Goal: Check status: Check status

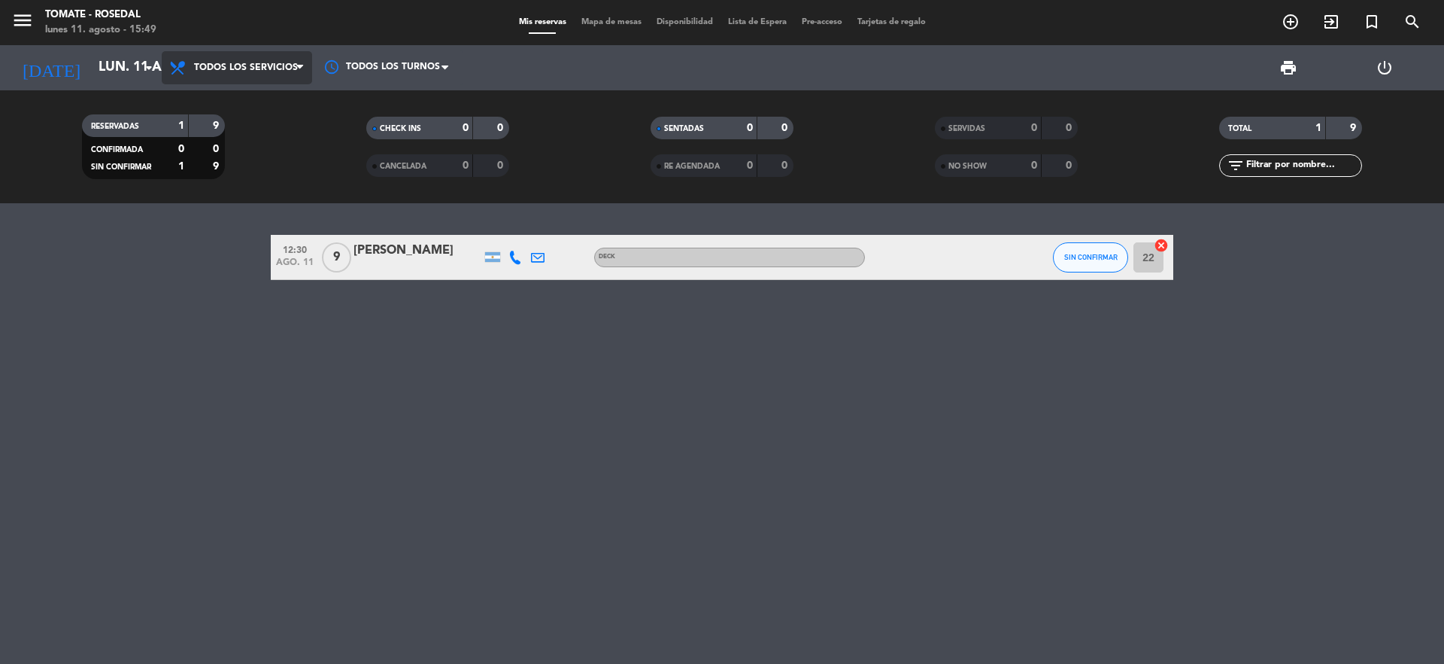
click at [241, 73] on span "Todos los servicios" at bounding box center [237, 67] width 150 height 33
click at [215, 246] on bookings-row "12:30 ago. 11 9 [PERSON_NAME] DECK SIN CONFIRMAR 22 cancel" at bounding box center [722, 257] width 1444 height 45
click at [144, 61] on icon "arrow_drop_down" at bounding box center [149, 68] width 18 height 18
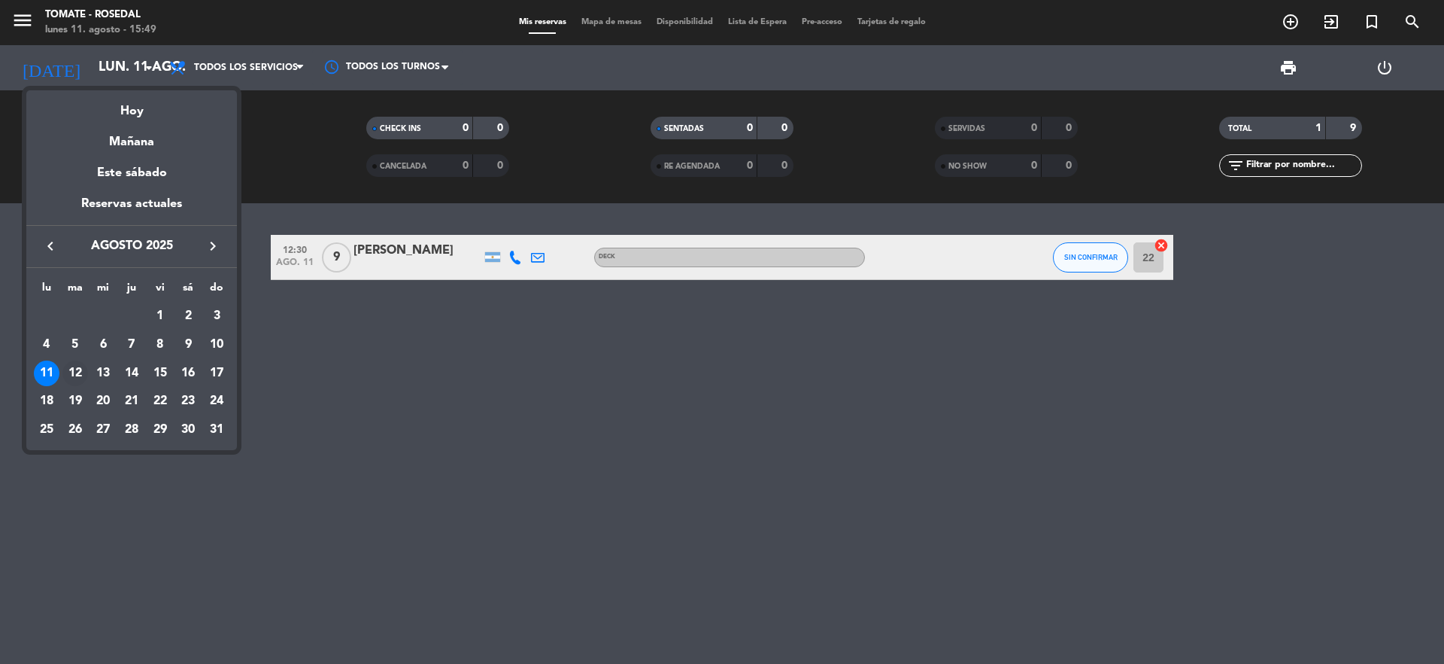
click at [83, 366] on div "12" at bounding box center [75, 373] width 26 height 26
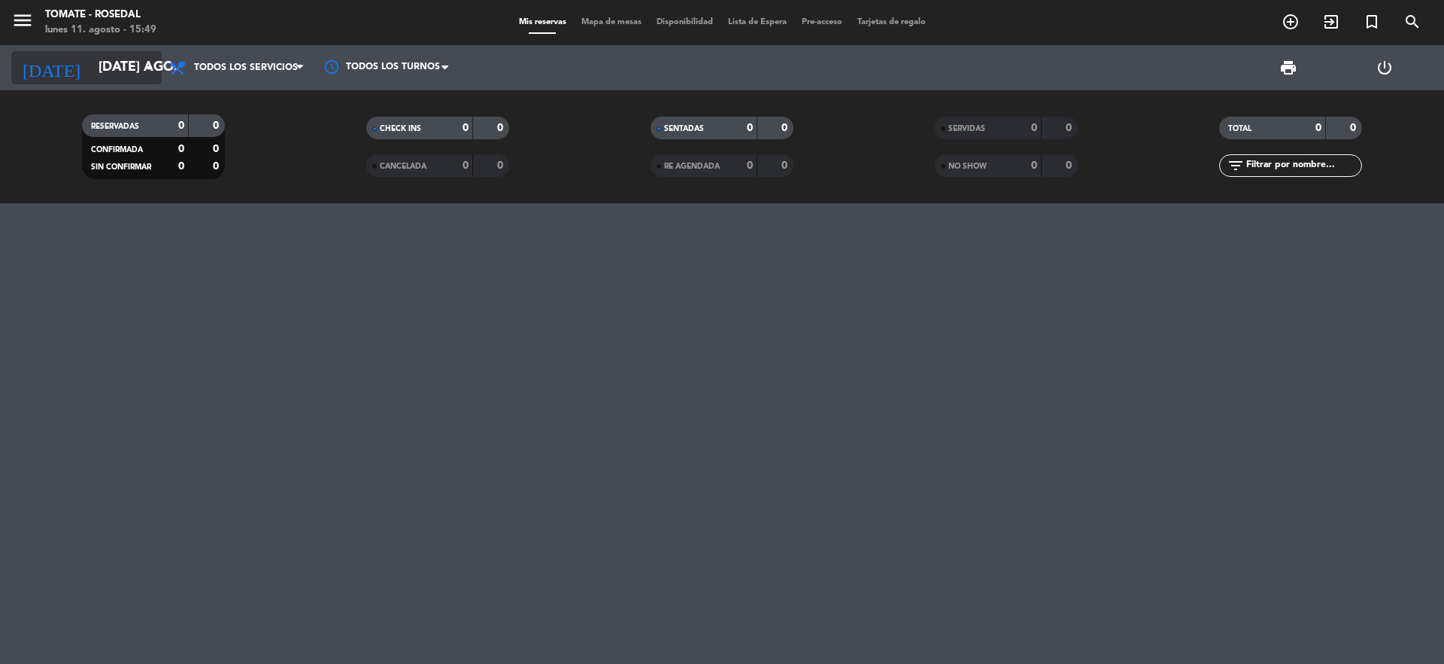
click at [129, 66] on input "[DATE] ago." at bounding box center [178, 68] width 175 height 30
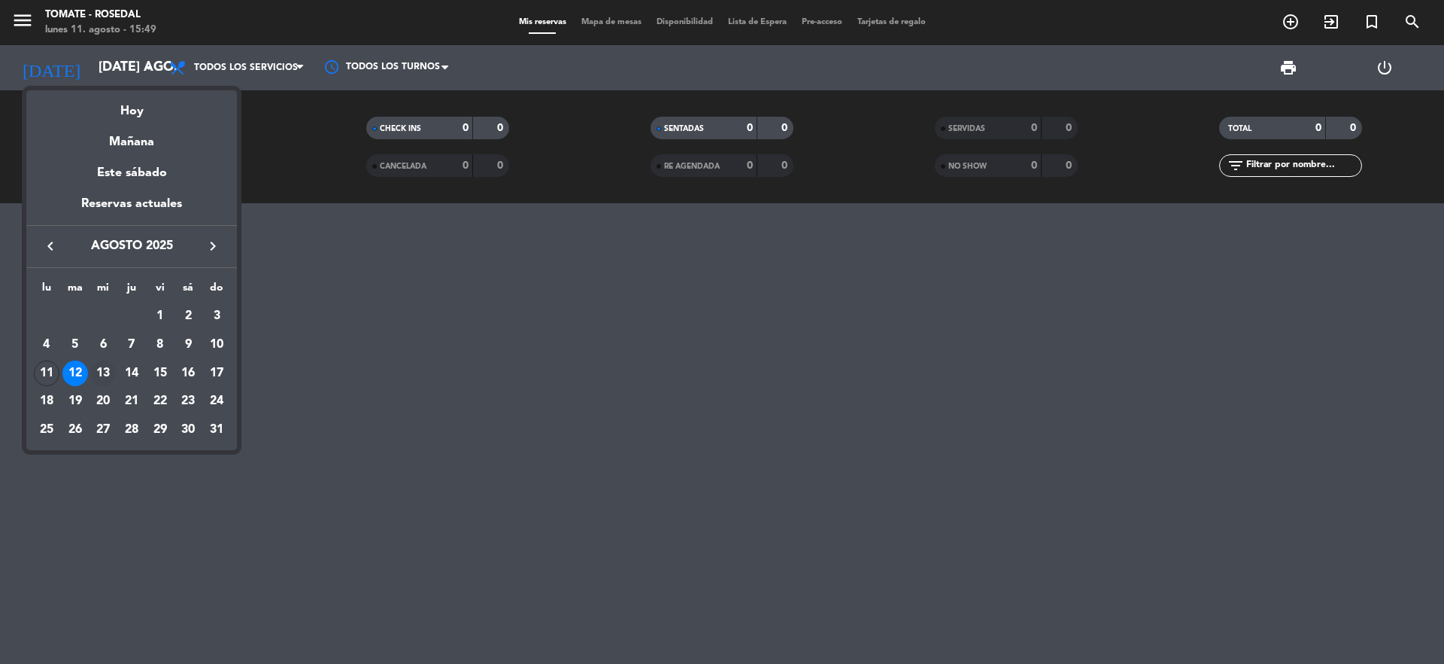
click at [97, 378] on div "13" at bounding box center [103, 373] width 26 height 26
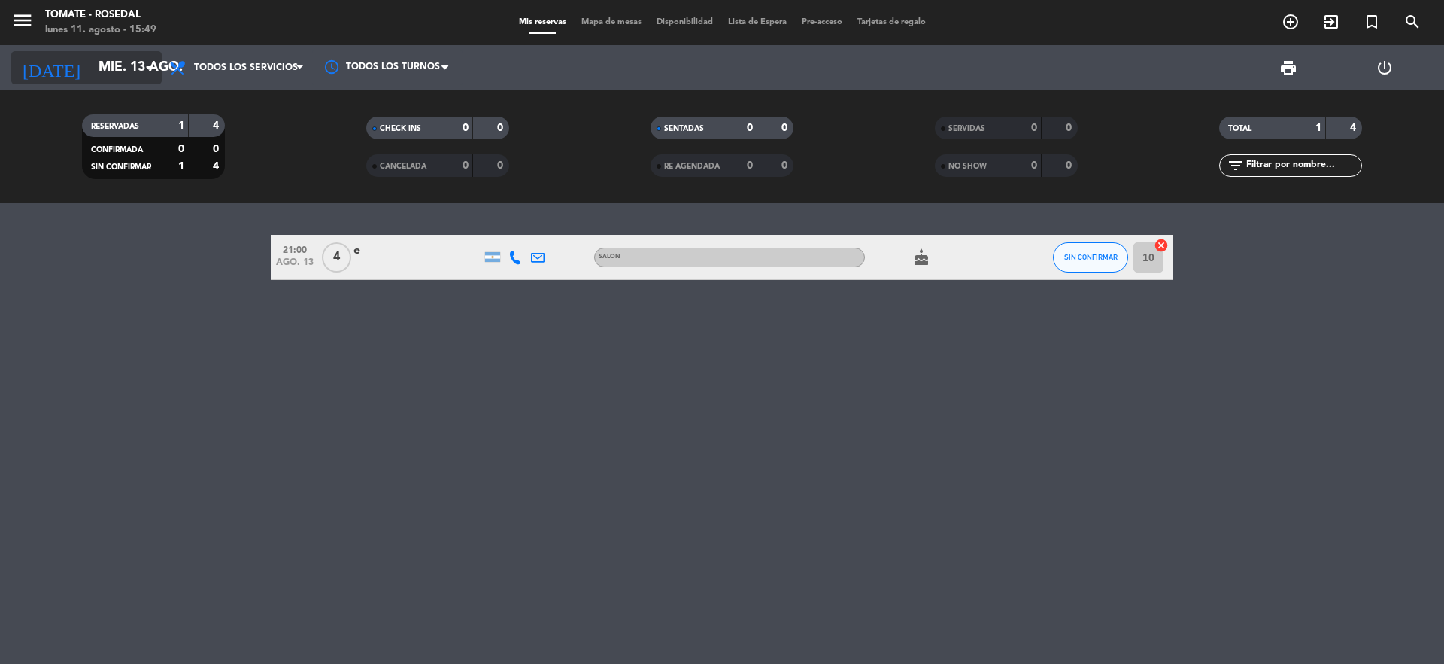
click at [124, 68] on input "mié. 13 ago." at bounding box center [178, 68] width 175 height 30
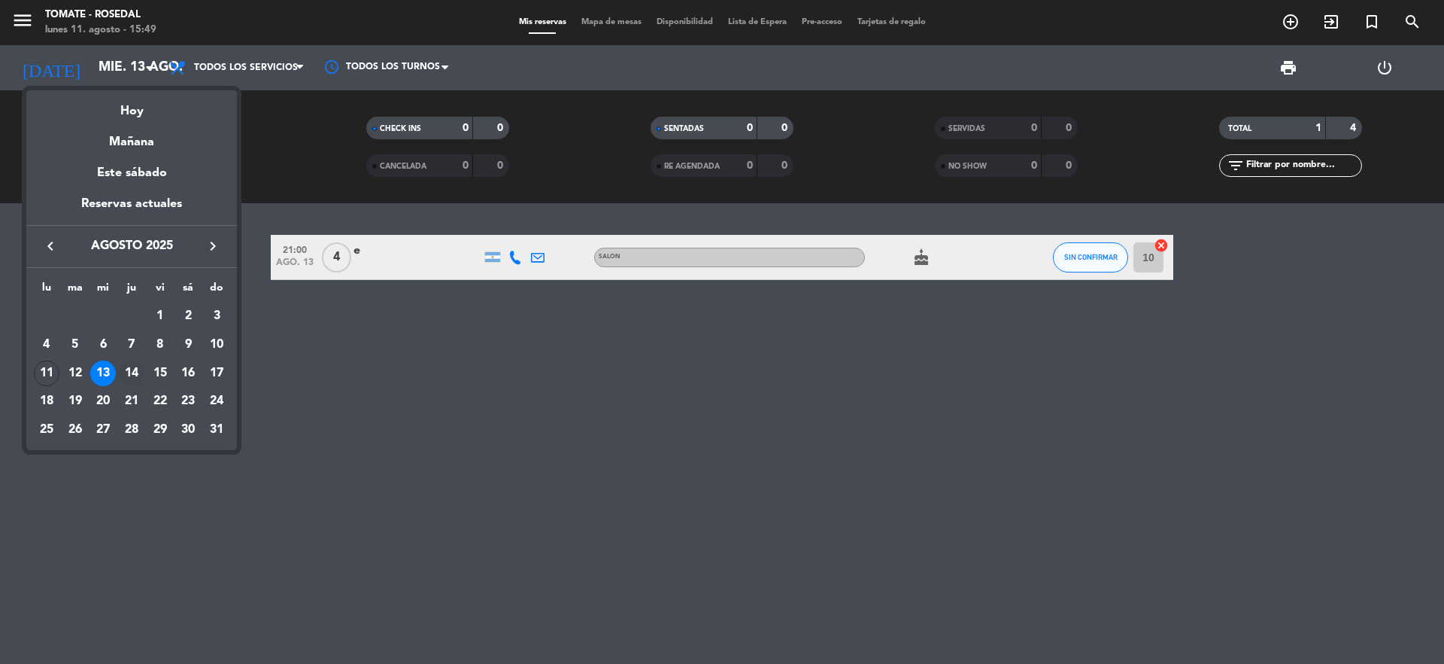
click at [126, 375] on div "14" at bounding box center [132, 373] width 26 height 26
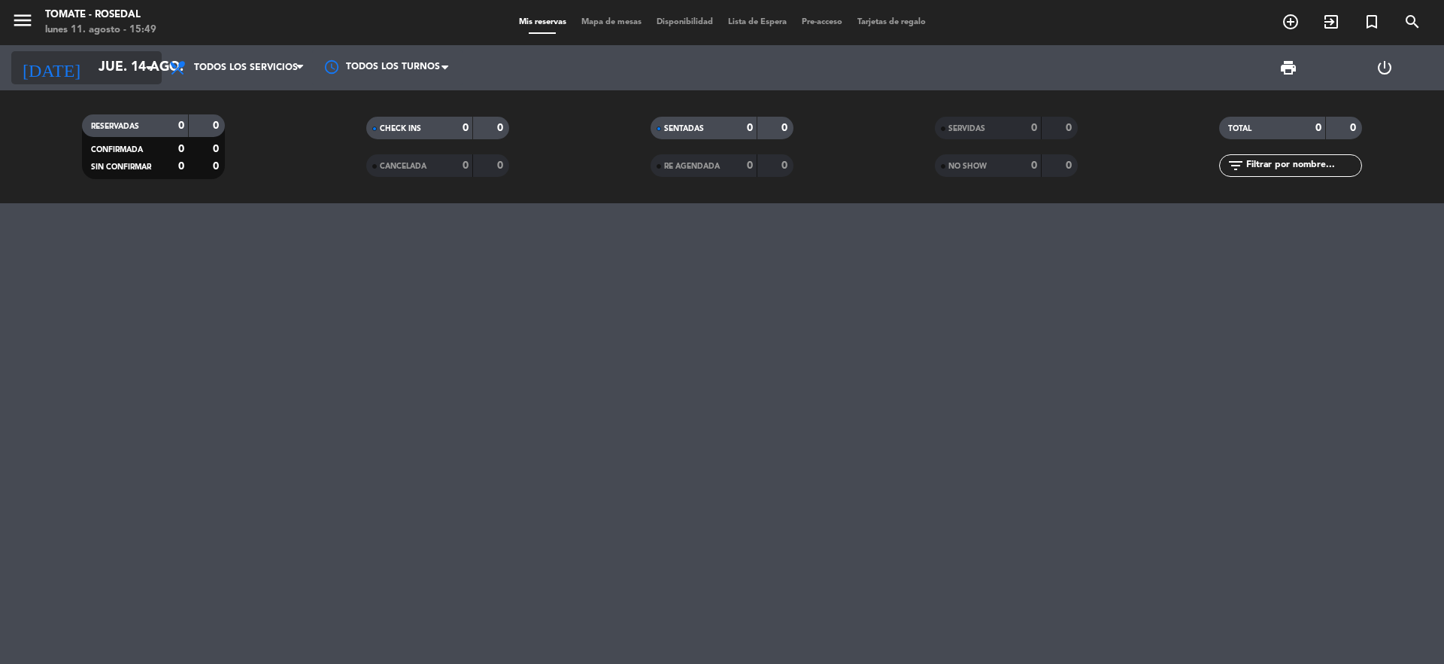
click at [127, 64] on input "jue. 14 ago." at bounding box center [178, 68] width 175 height 30
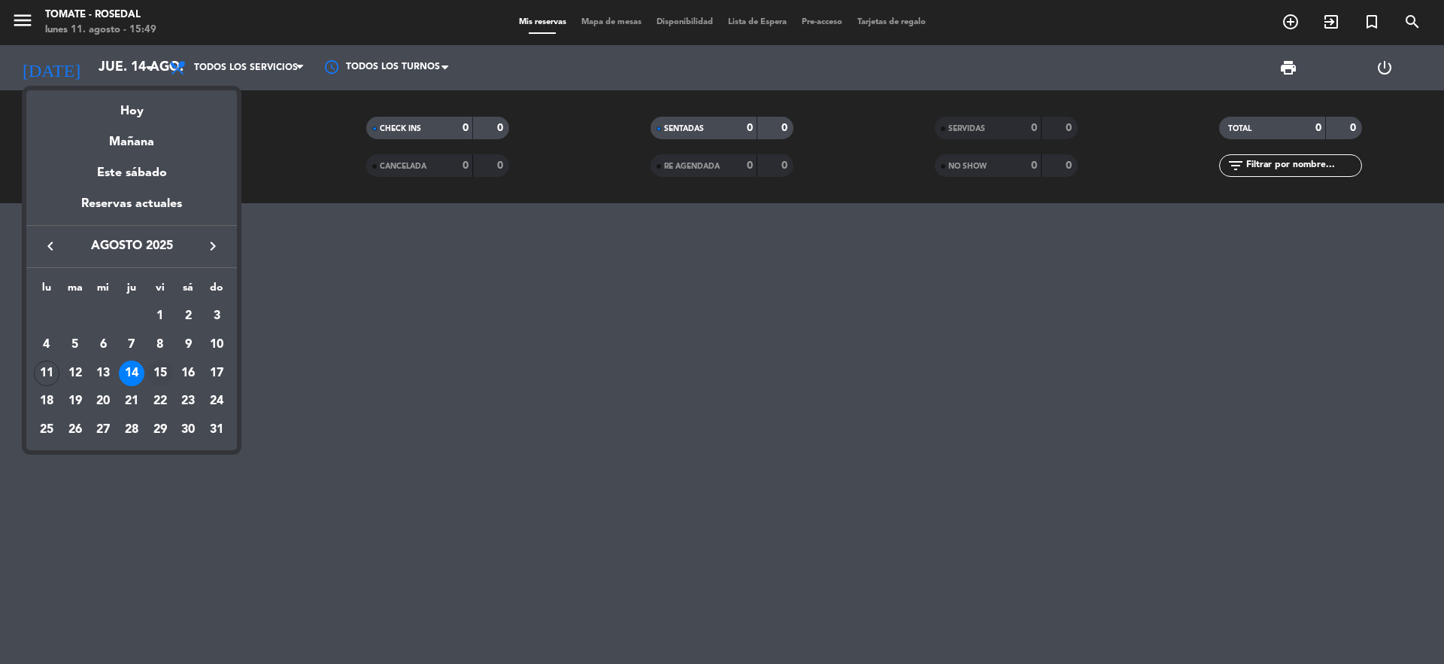
click at [152, 370] on div "15" at bounding box center [160, 373] width 26 height 26
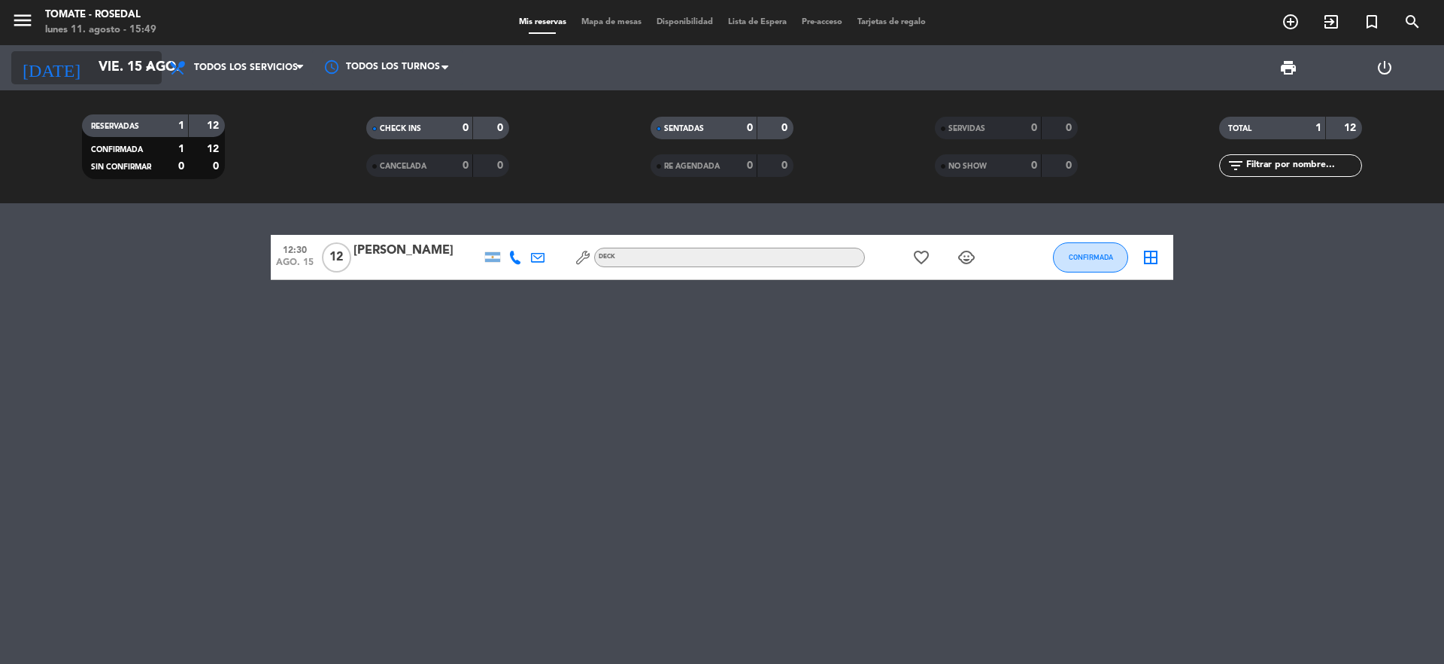
click at [119, 62] on input "vie. 15 ago." at bounding box center [178, 68] width 175 height 30
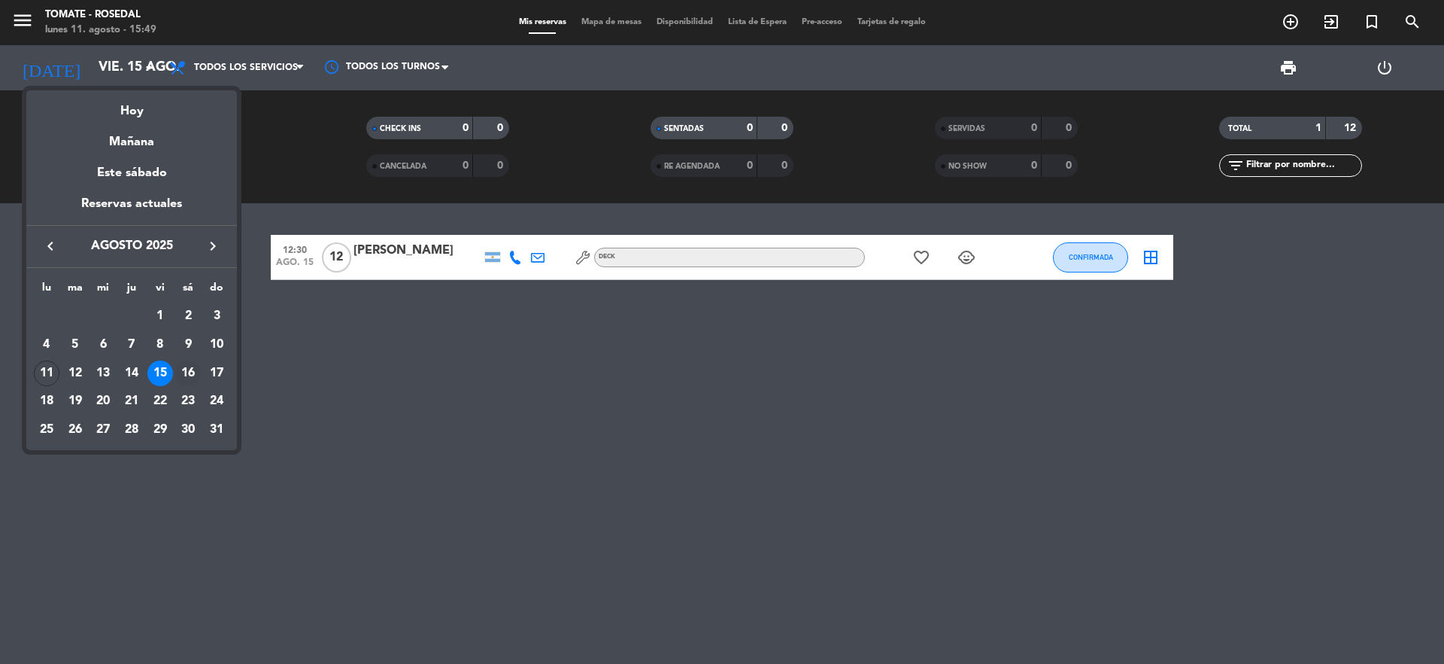
click at [193, 366] on div "16" at bounding box center [188, 373] width 26 height 26
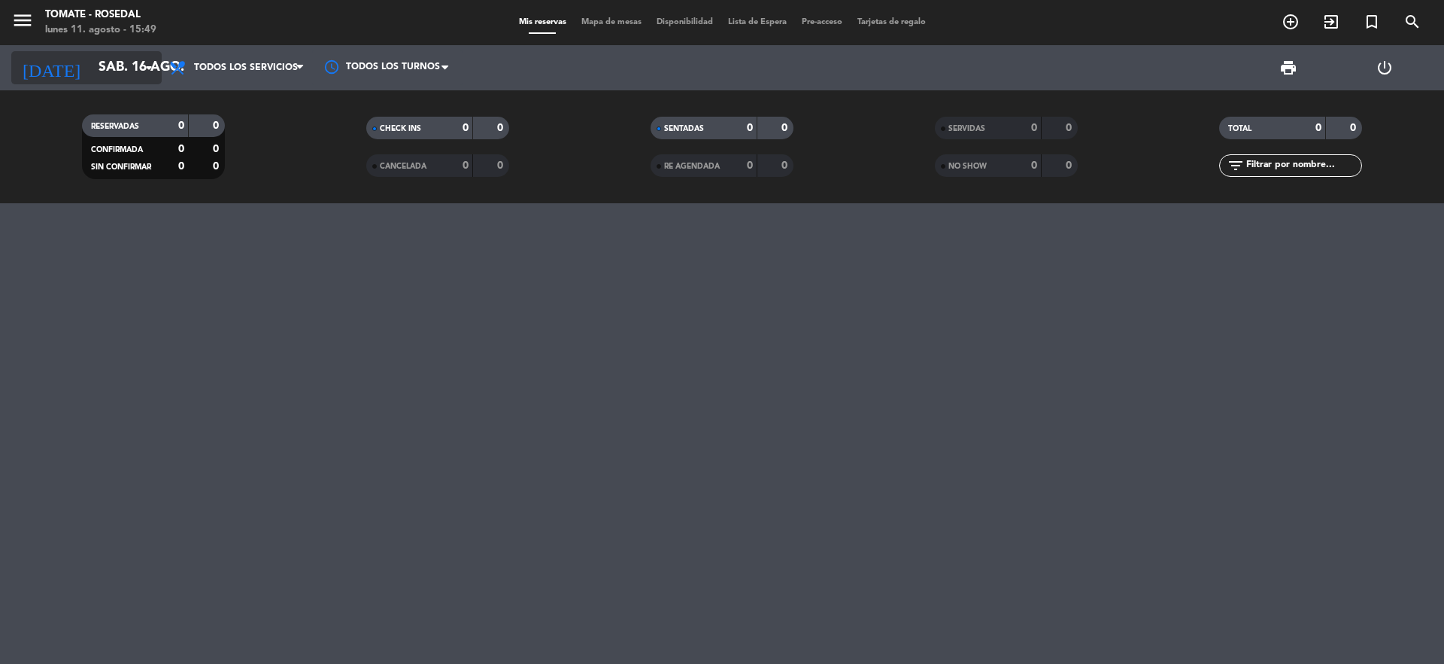
click at [91, 76] on input "sáb. 16 ago." at bounding box center [178, 68] width 175 height 30
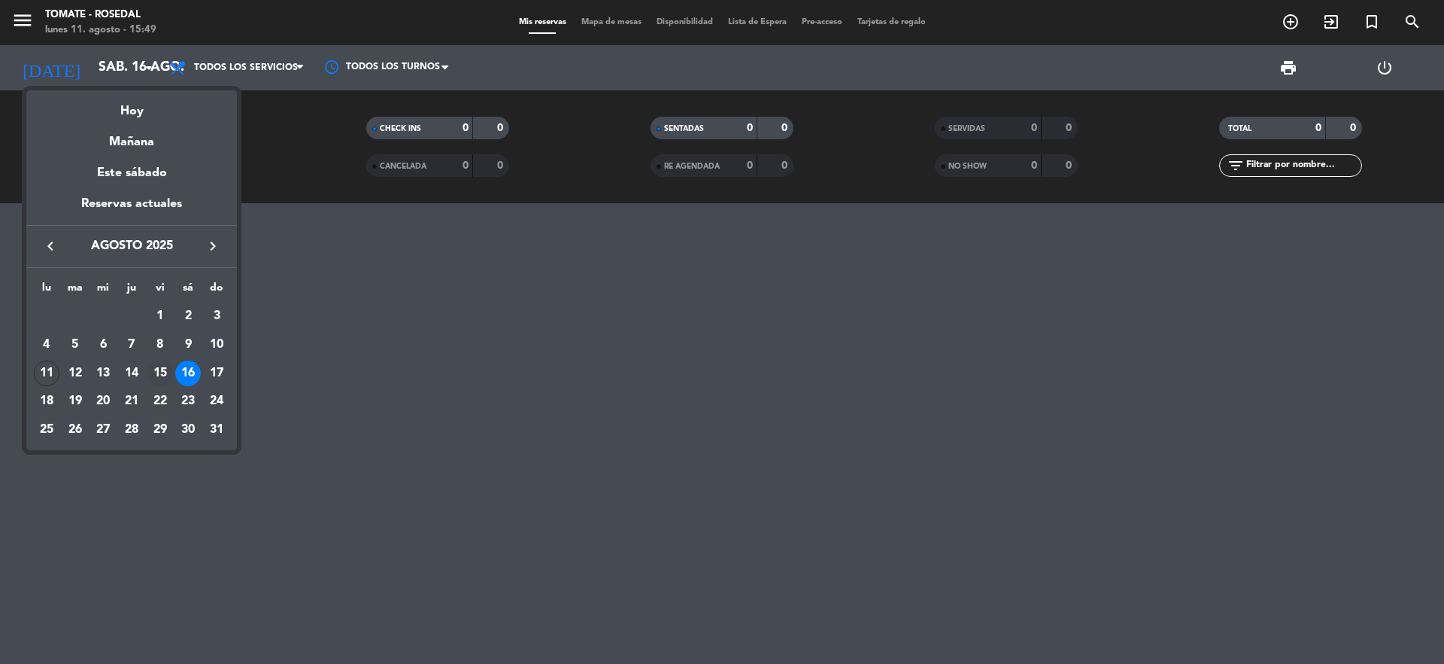
click at [156, 370] on div "15" at bounding box center [160, 373] width 26 height 26
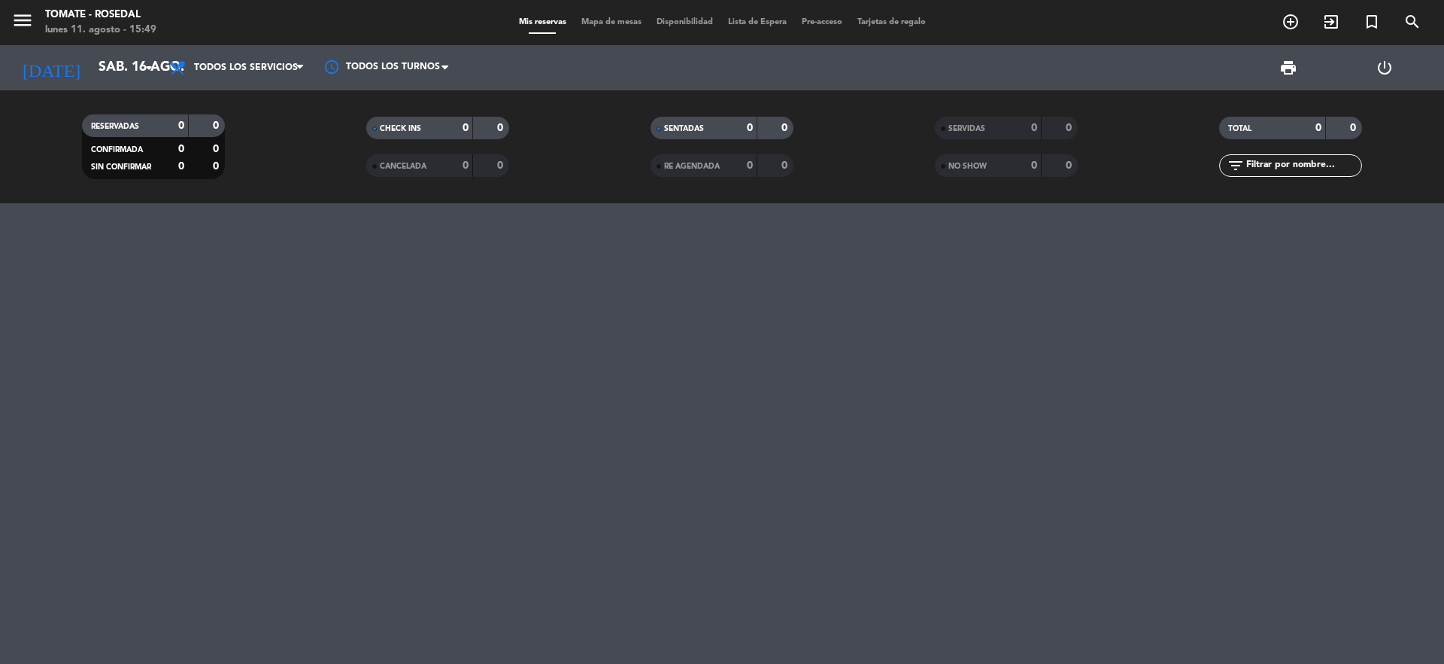
type input "vie. 15 ago."
